Goal: Information Seeking & Learning: Learn about a topic

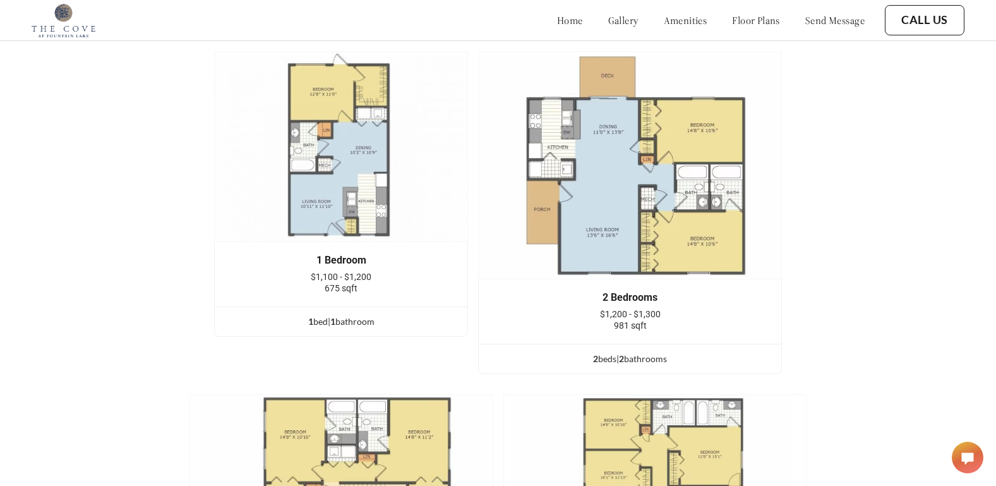
scroll to position [1510, 0]
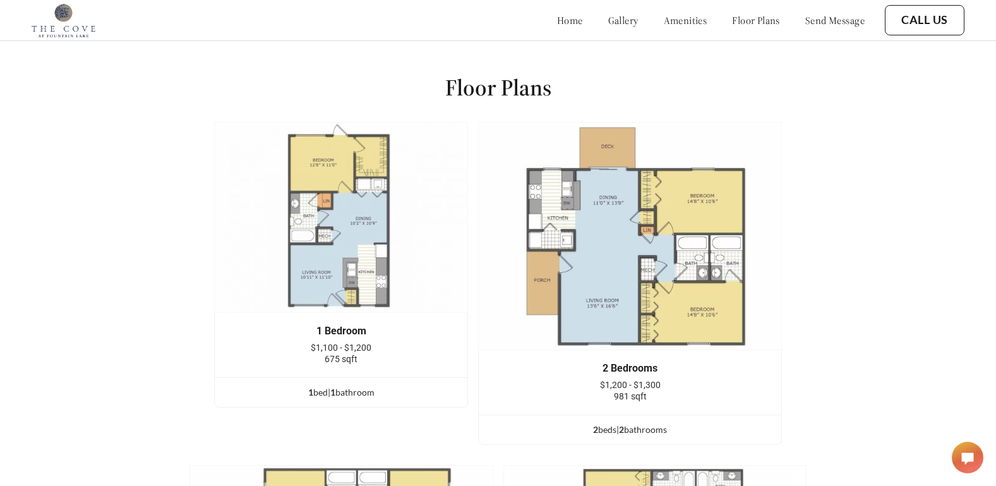
click at [683, 243] on img at bounding box center [630, 236] width 304 height 228
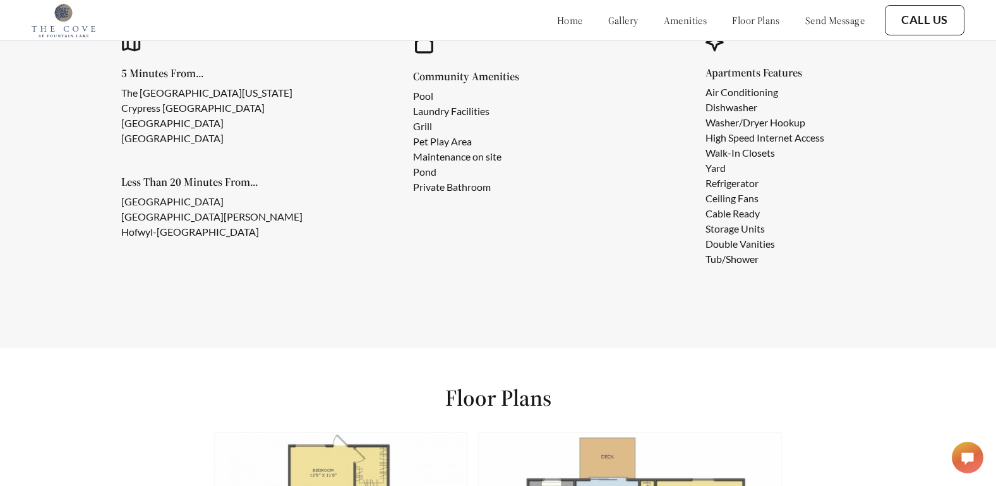
scroll to position [1194, 0]
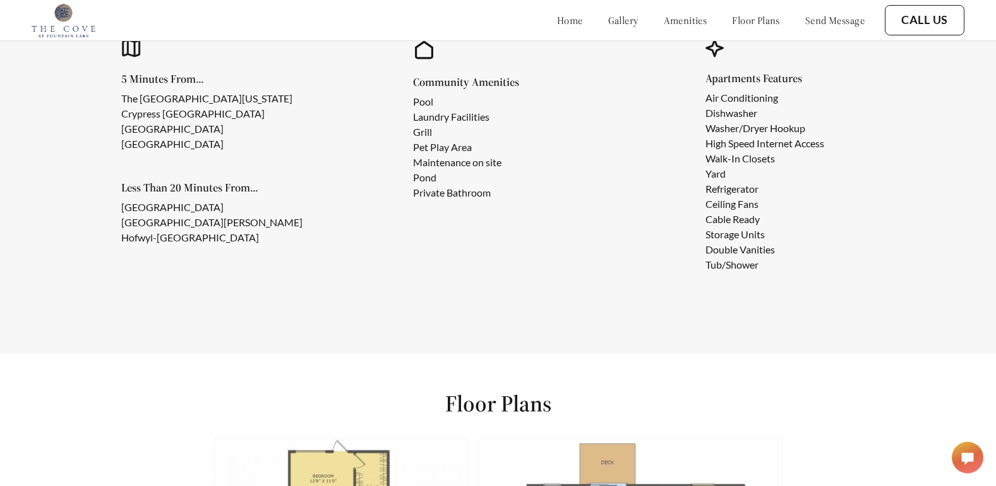
click at [750, 19] on link "floor plans" at bounding box center [756, 20] width 48 height 13
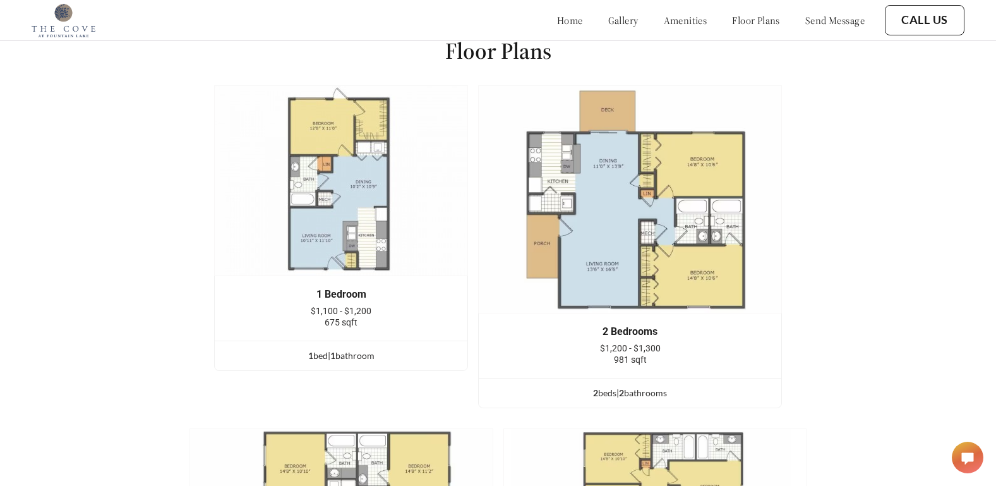
scroll to position [1557, 0]
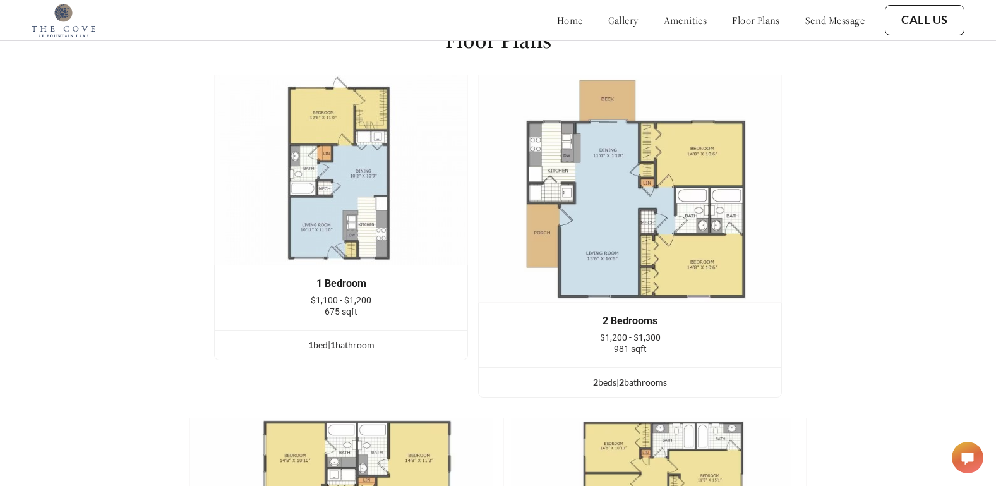
click at [608, 21] on link "gallery" at bounding box center [623, 20] width 30 height 13
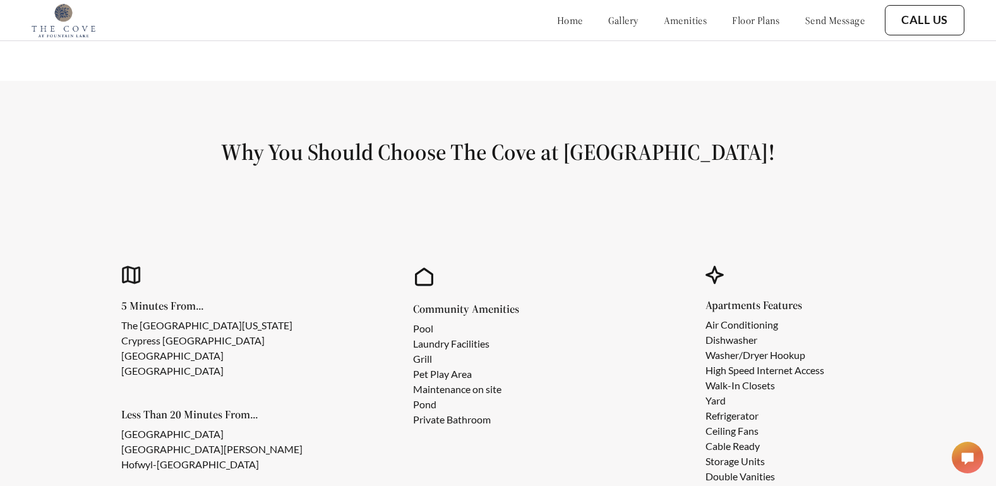
scroll to position [1001, 0]
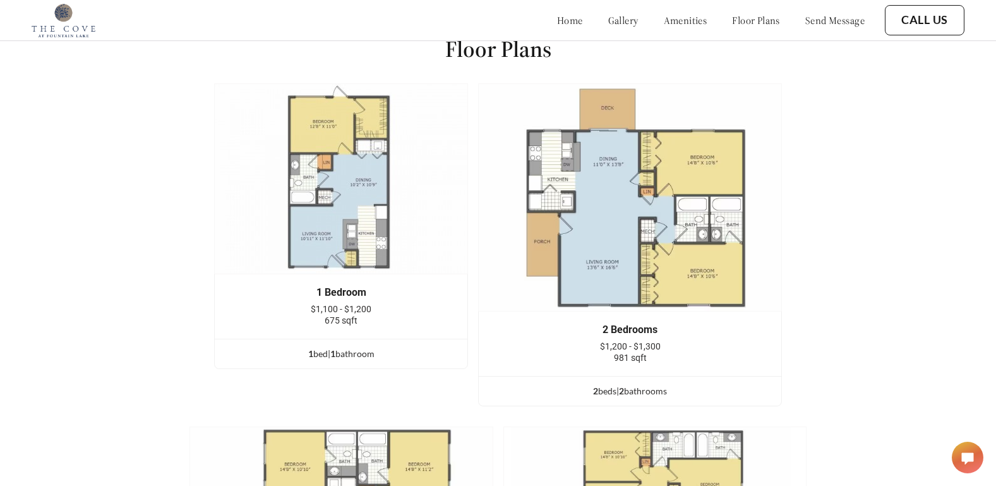
scroll to position [1557, 0]
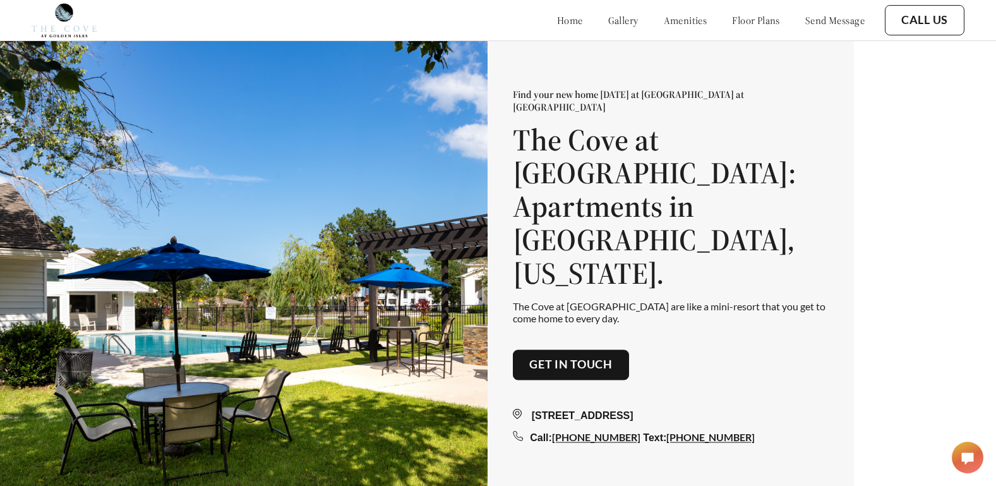
click at [732, 18] on link "floor plans" at bounding box center [756, 20] width 48 height 13
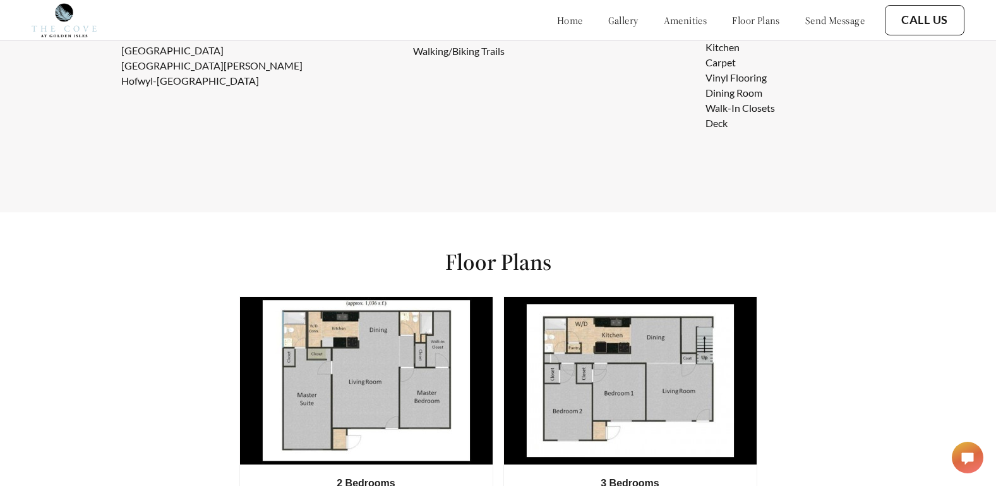
scroll to position [1557, 0]
